Goal: Task Accomplishment & Management: Use online tool/utility

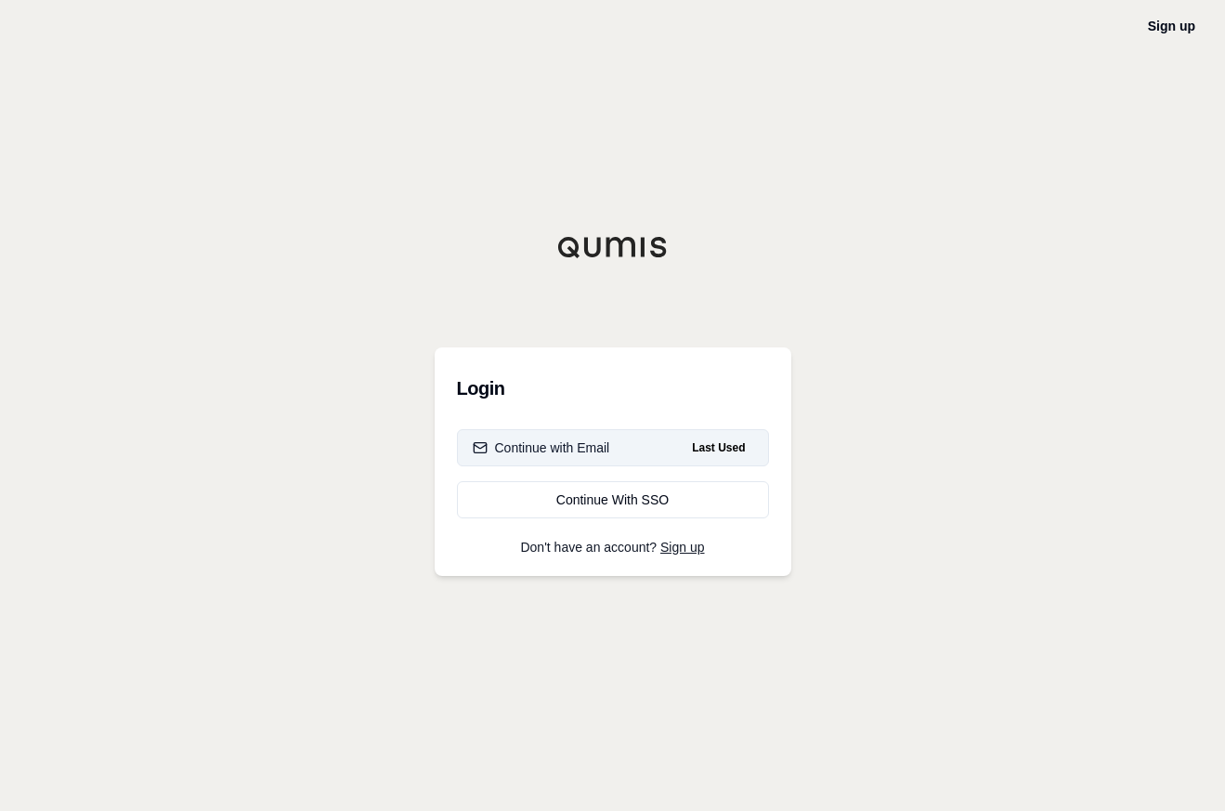
click at [614, 453] on button "Continue with Email Last Used" at bounding box center [613, 447] width 312 height 37
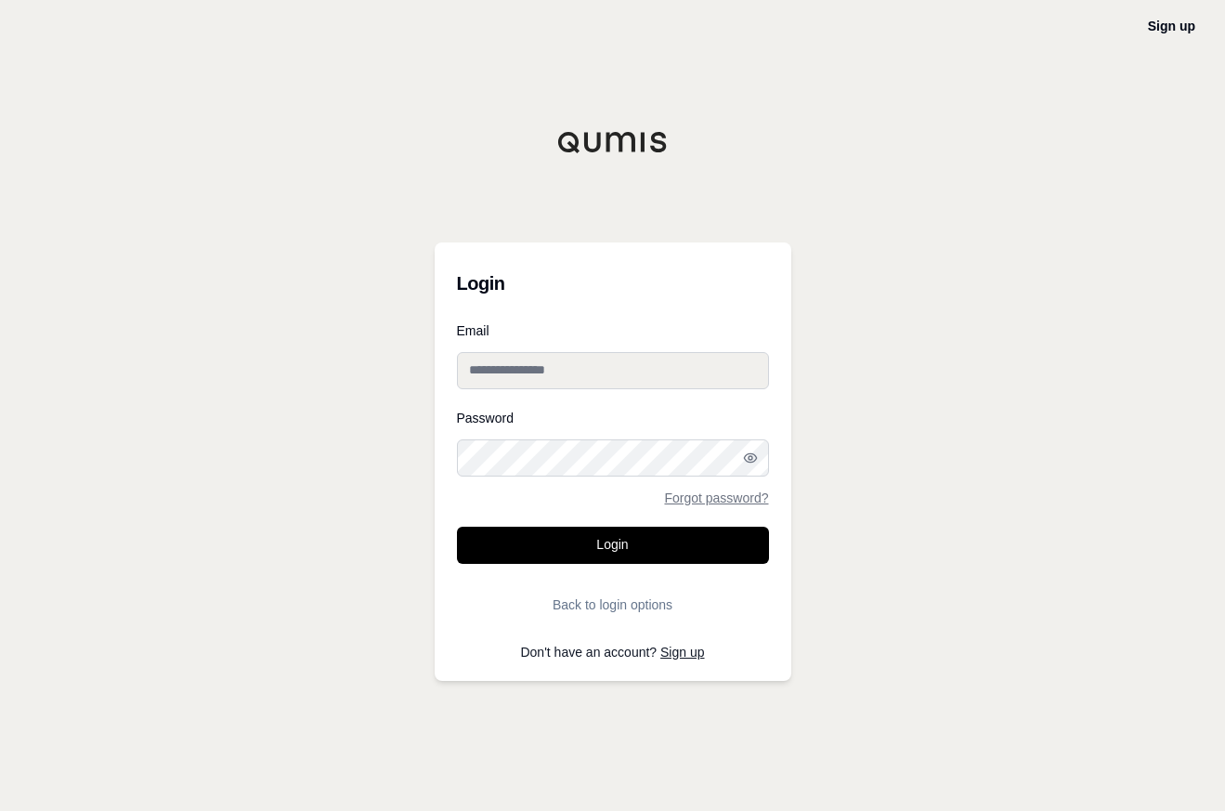
type input "**********"
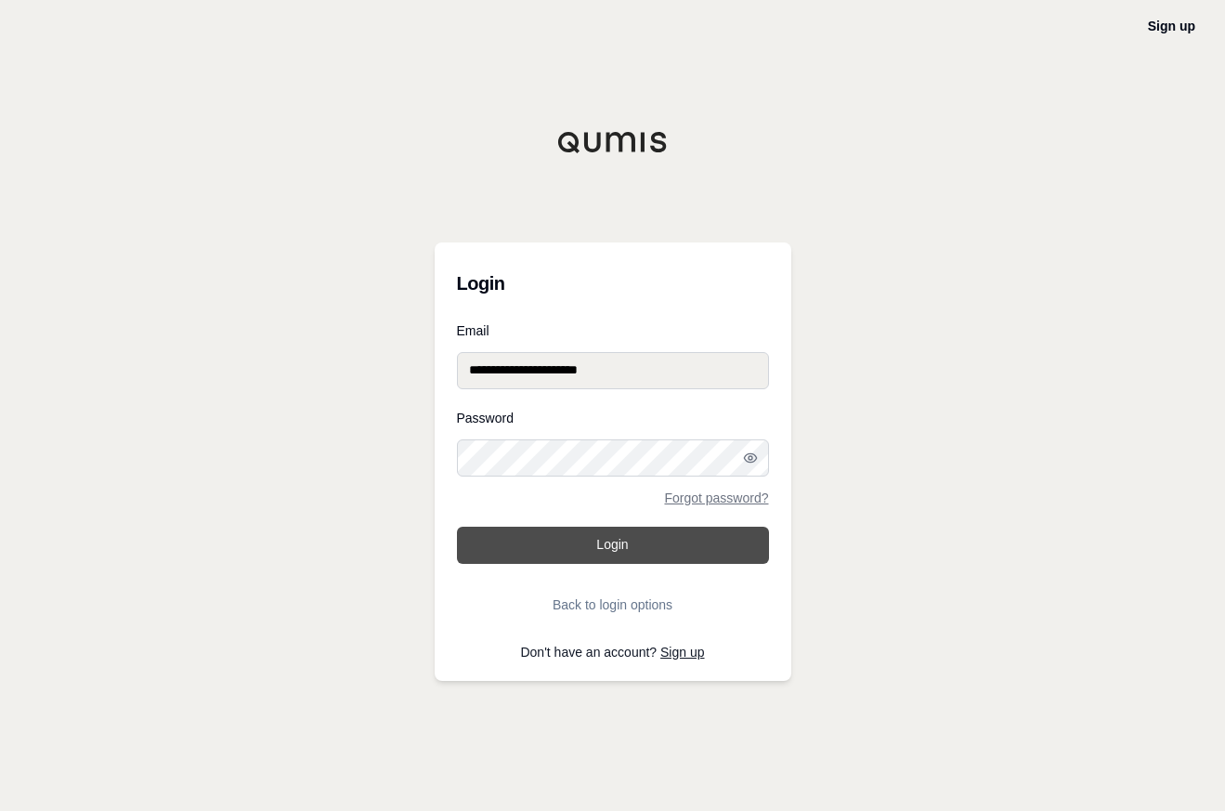
click at [645, 539] on button "Login" at bounding box center [613, 545] width 312 height 37
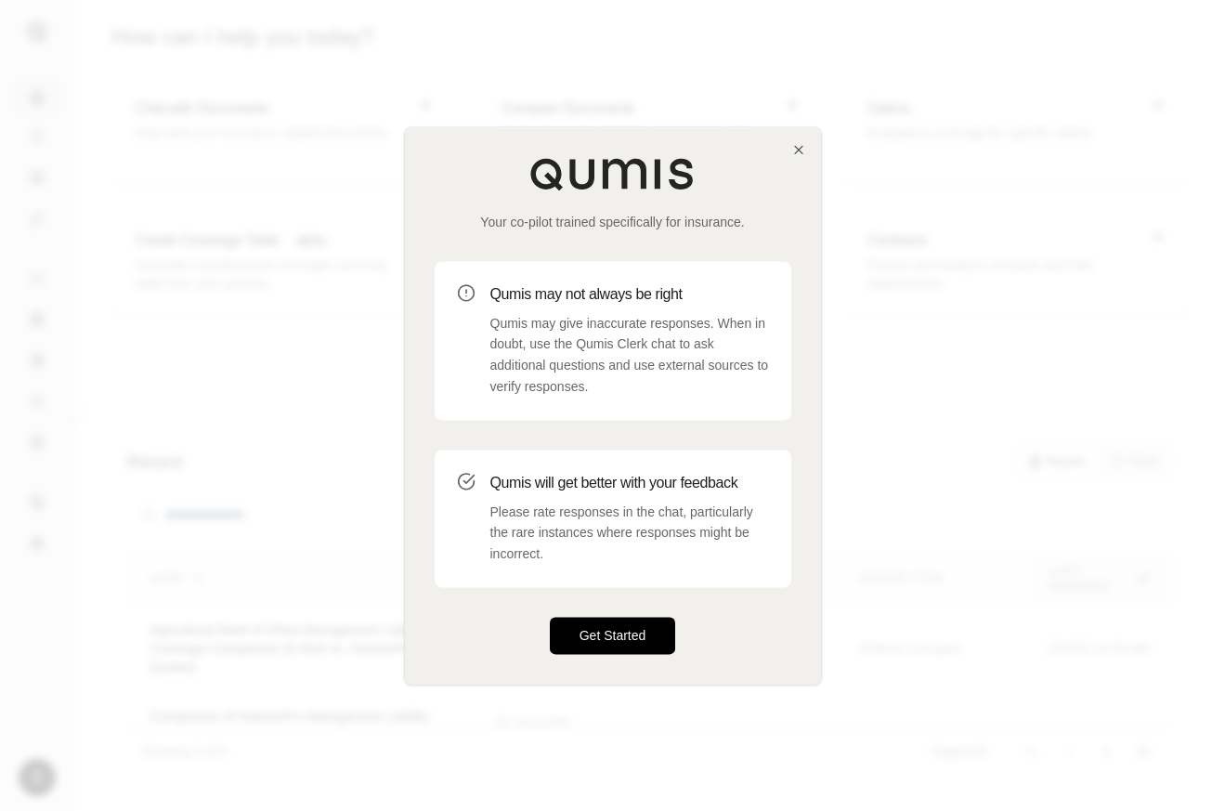
click at [612, 637] on button "Get Started" at bounding box center [613, 635] width 126 height 37
